Goal: Book appointment/travel/reservation

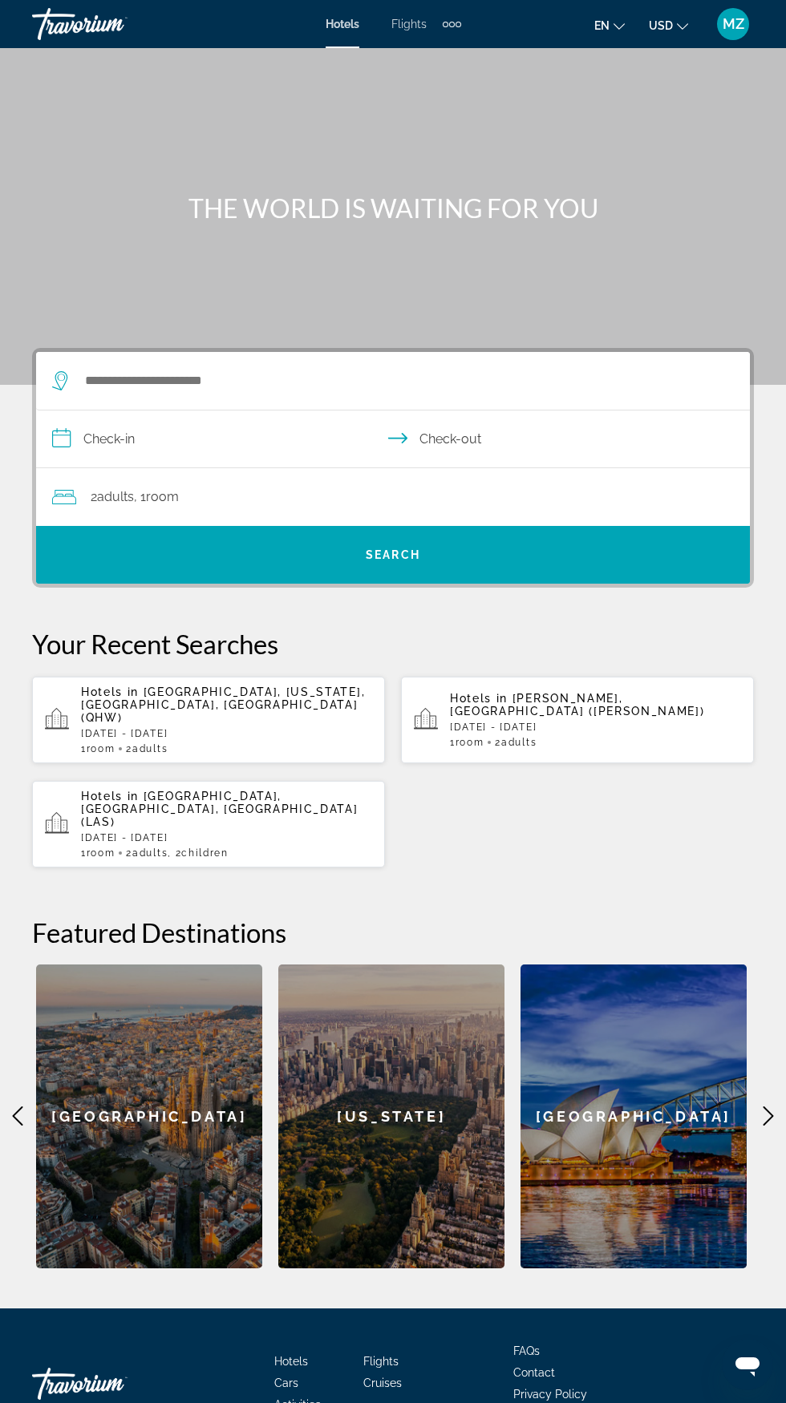
scroll to position [4, 0]
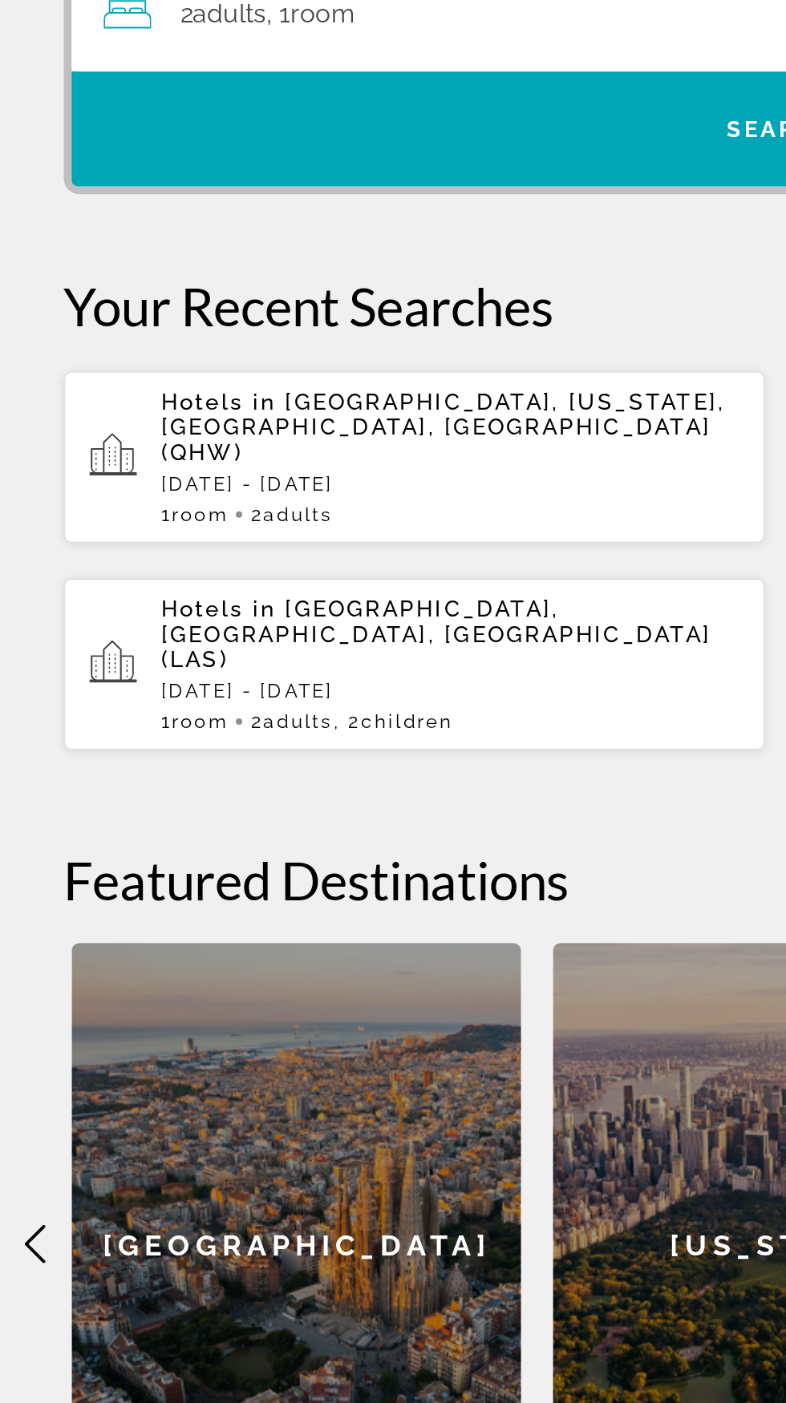
click at [214, 843] on span "Children" at bounding box center [204, 848] width 47 height 11
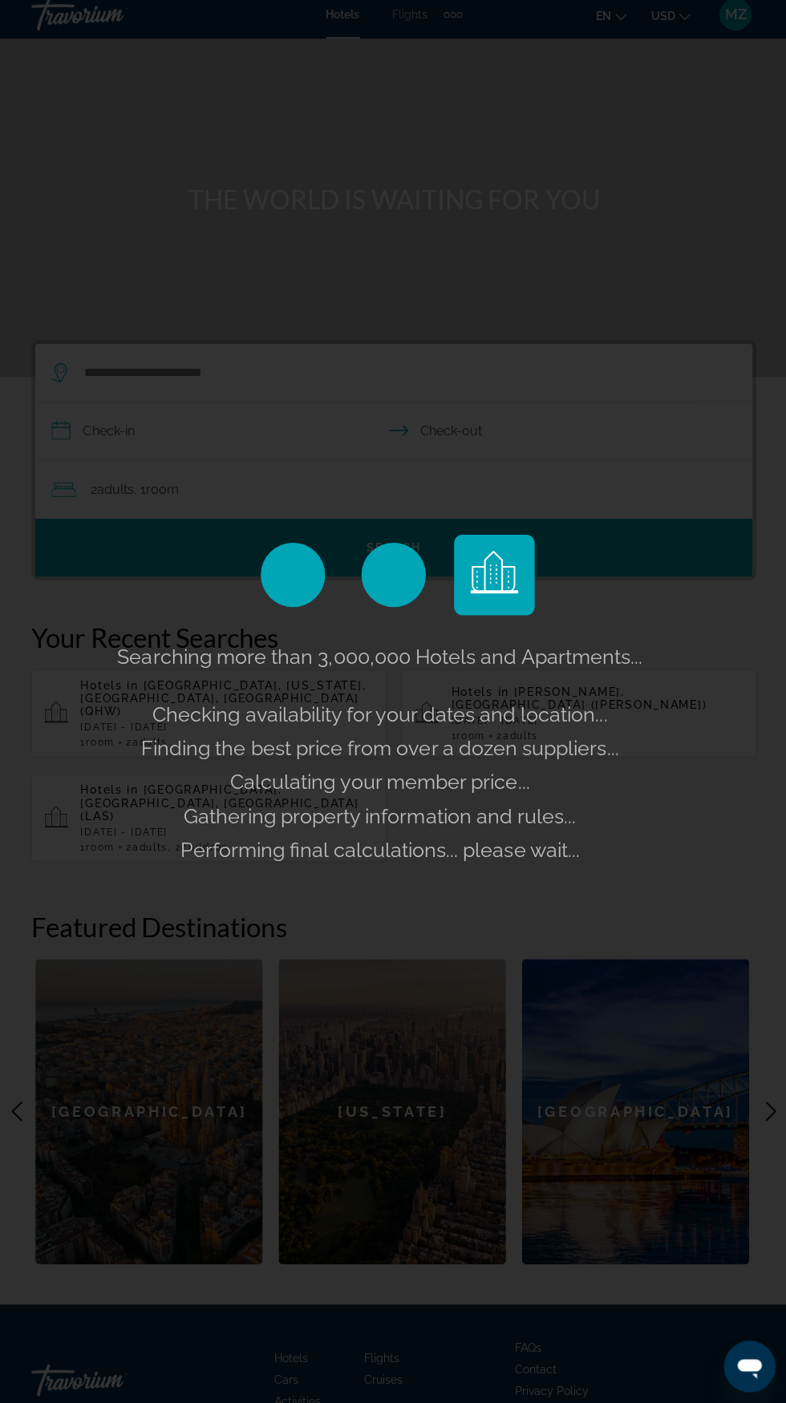
scroll to position [6, 0]
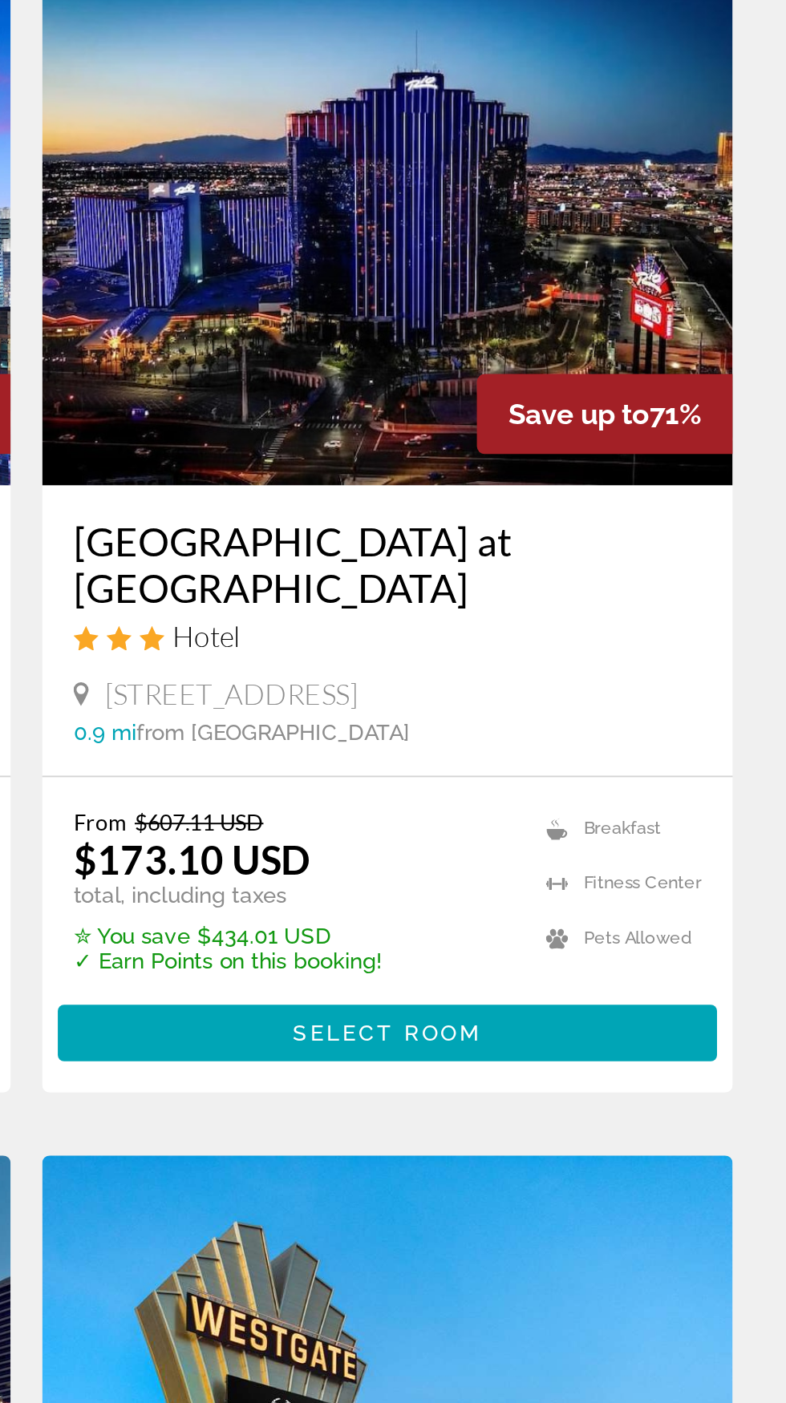
click at [552, 517] on h3 "[GEOGRAPHIC_DATA] at [GEOGRAPHIC_DATA]" at bounding box center [577, 497] width 321 height 48
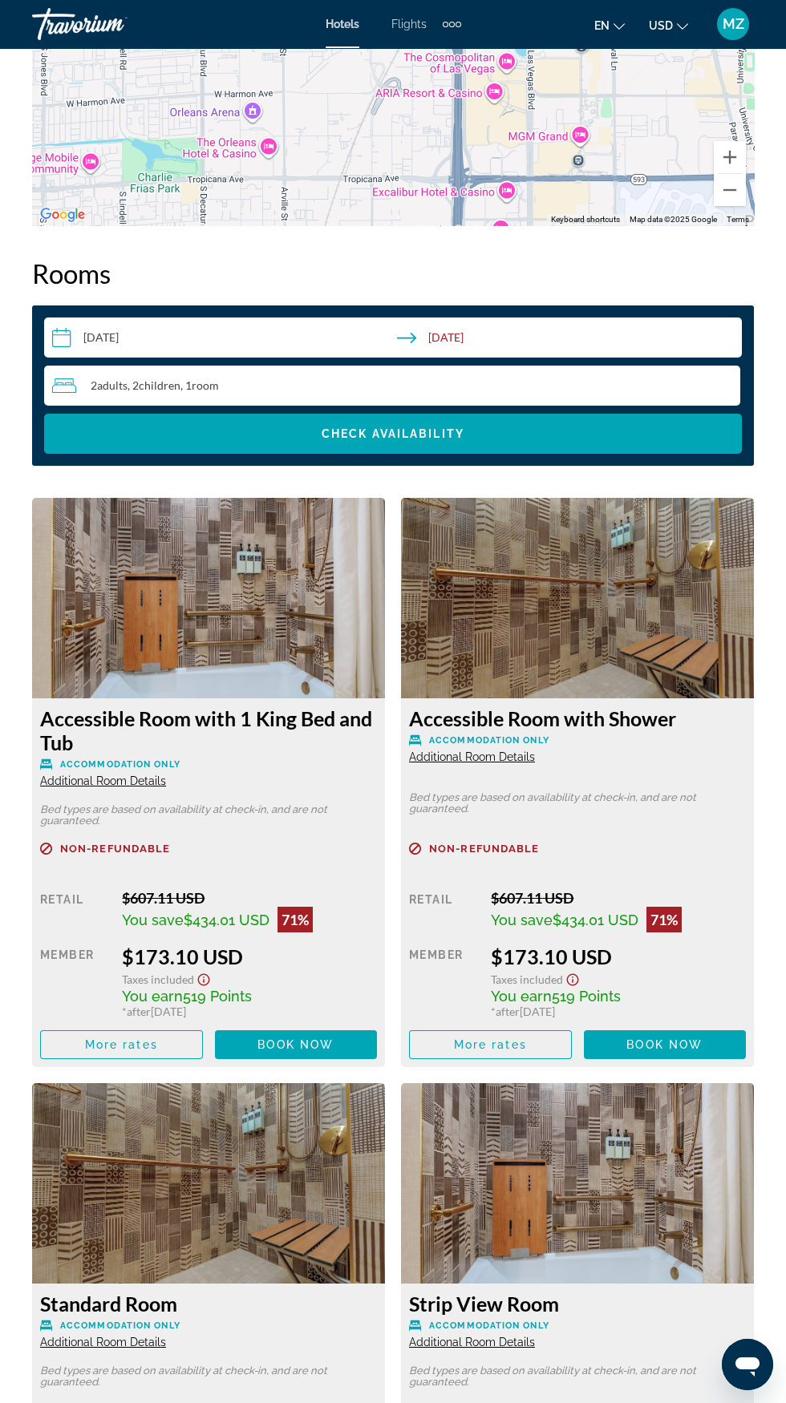
scroll to position [2356, 0]
